Goal: Information Seeking & Learning: Learn about a topic

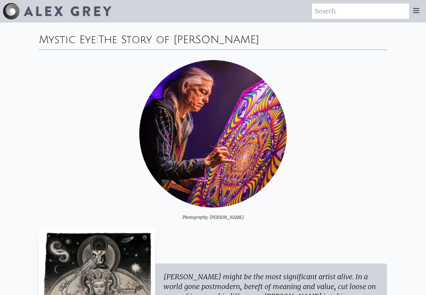
click at [384, 35] on div "Mystic Eye: The Story of Alex Grey" at bounding box center [213, 35] width 348 height 27
click at [415, 14] on icon at bounding box center [416, 10] width 8 height 8
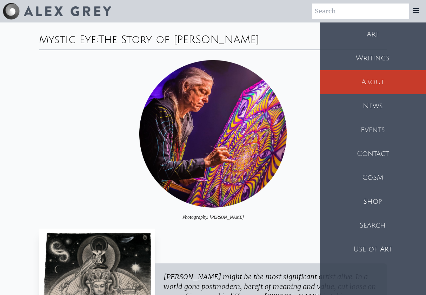
click at [405, 33] on div "Art" at bounding box center [373, 34] width 107 height 24
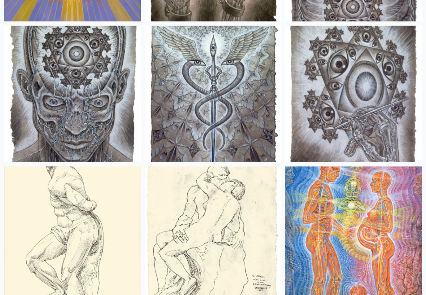
scroll to position [8893, 0]
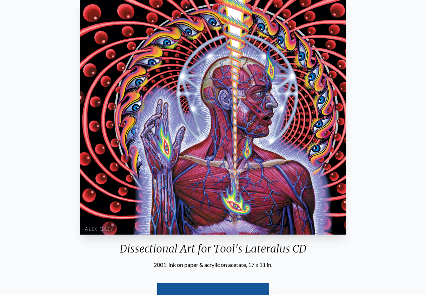
scroll to position [50, 0]
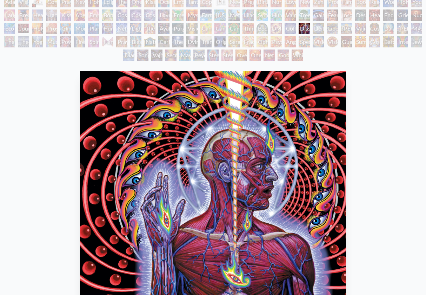
scroll to position [67, 0]
